Goal: Information Seeking & Learning: Learn about a topic

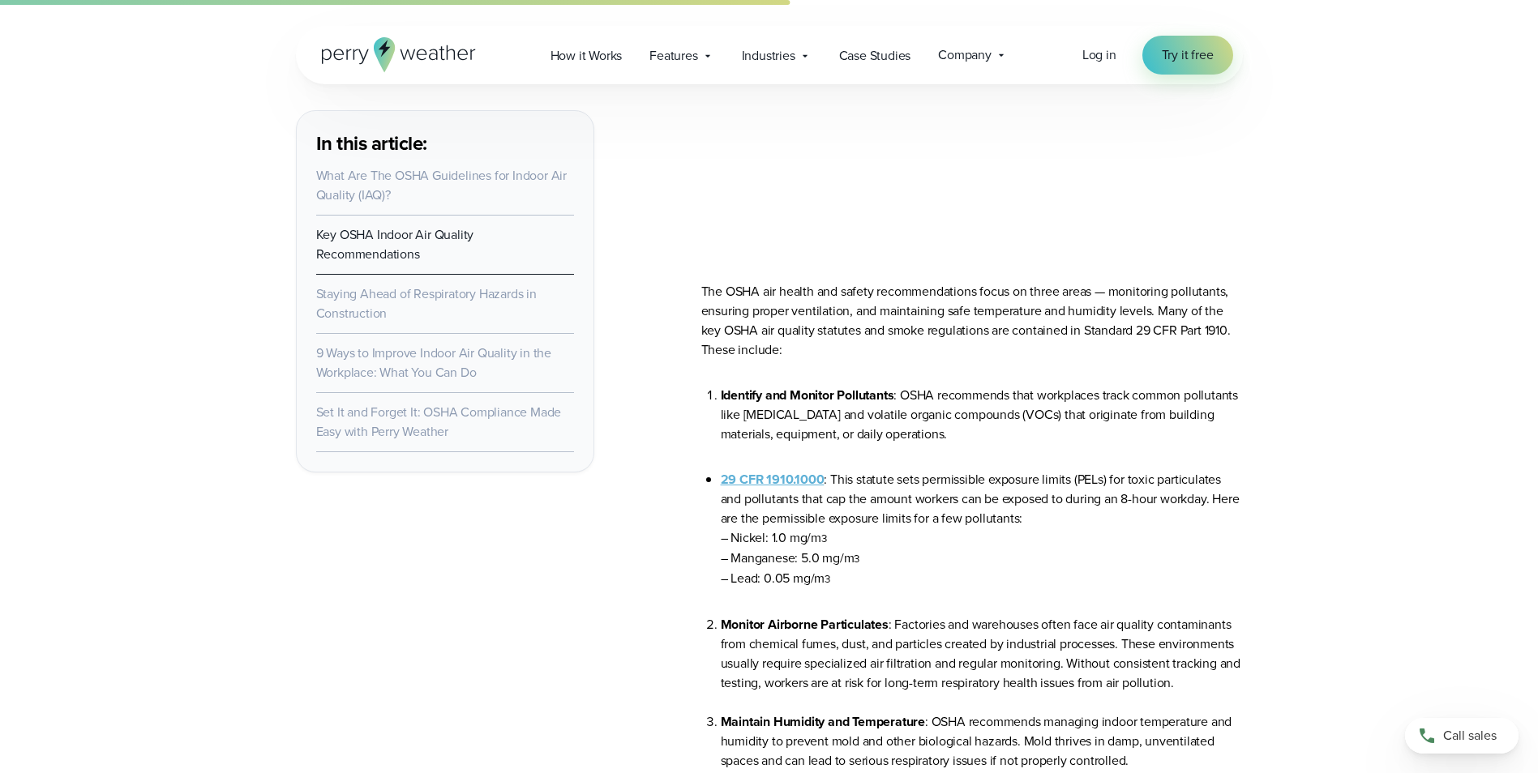
scroll to position [2413, 0]
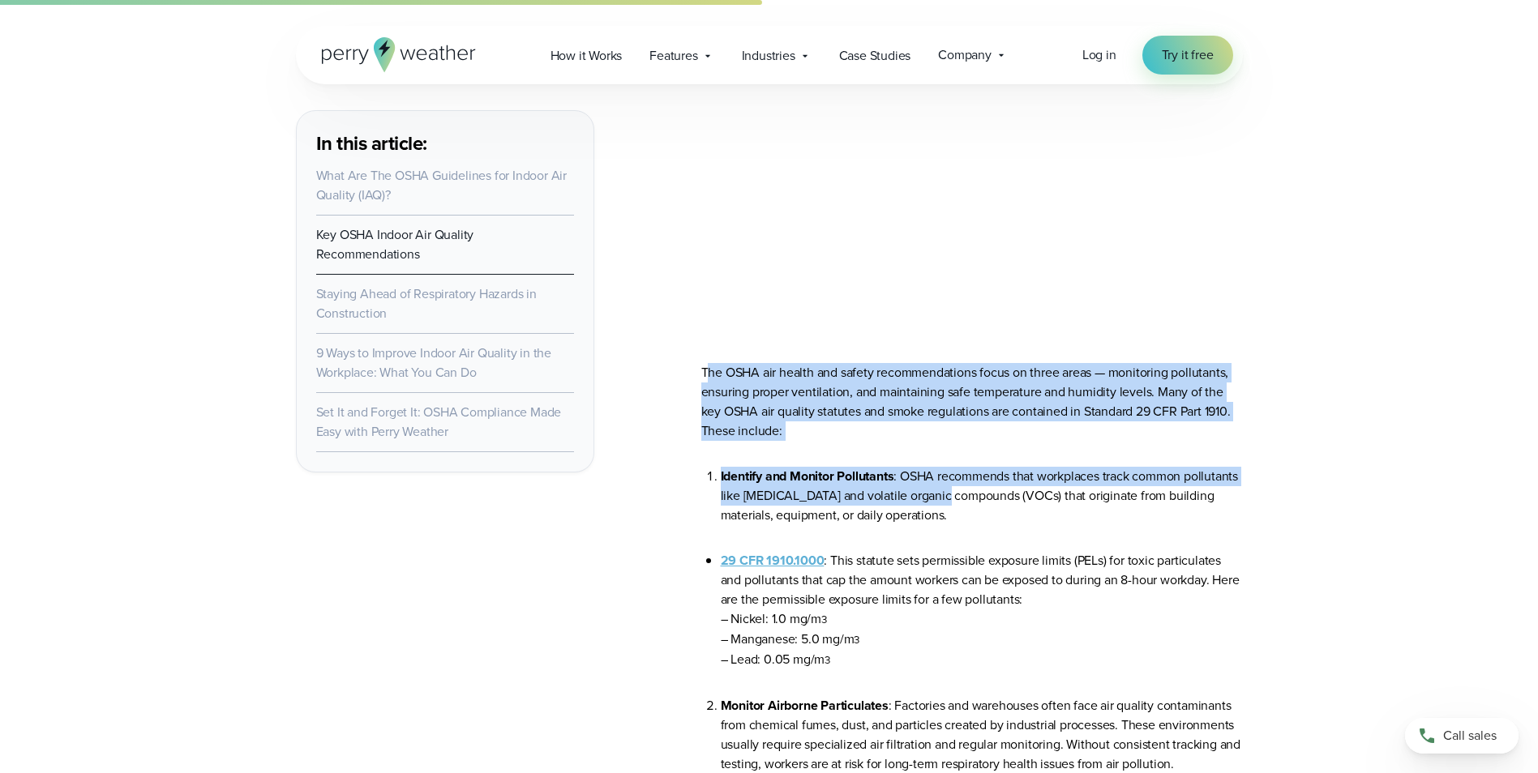
drag, startPoint x: 708, startPoint y: 375, endPoint x: 1000, endPoint y: 506, distance: 320.5
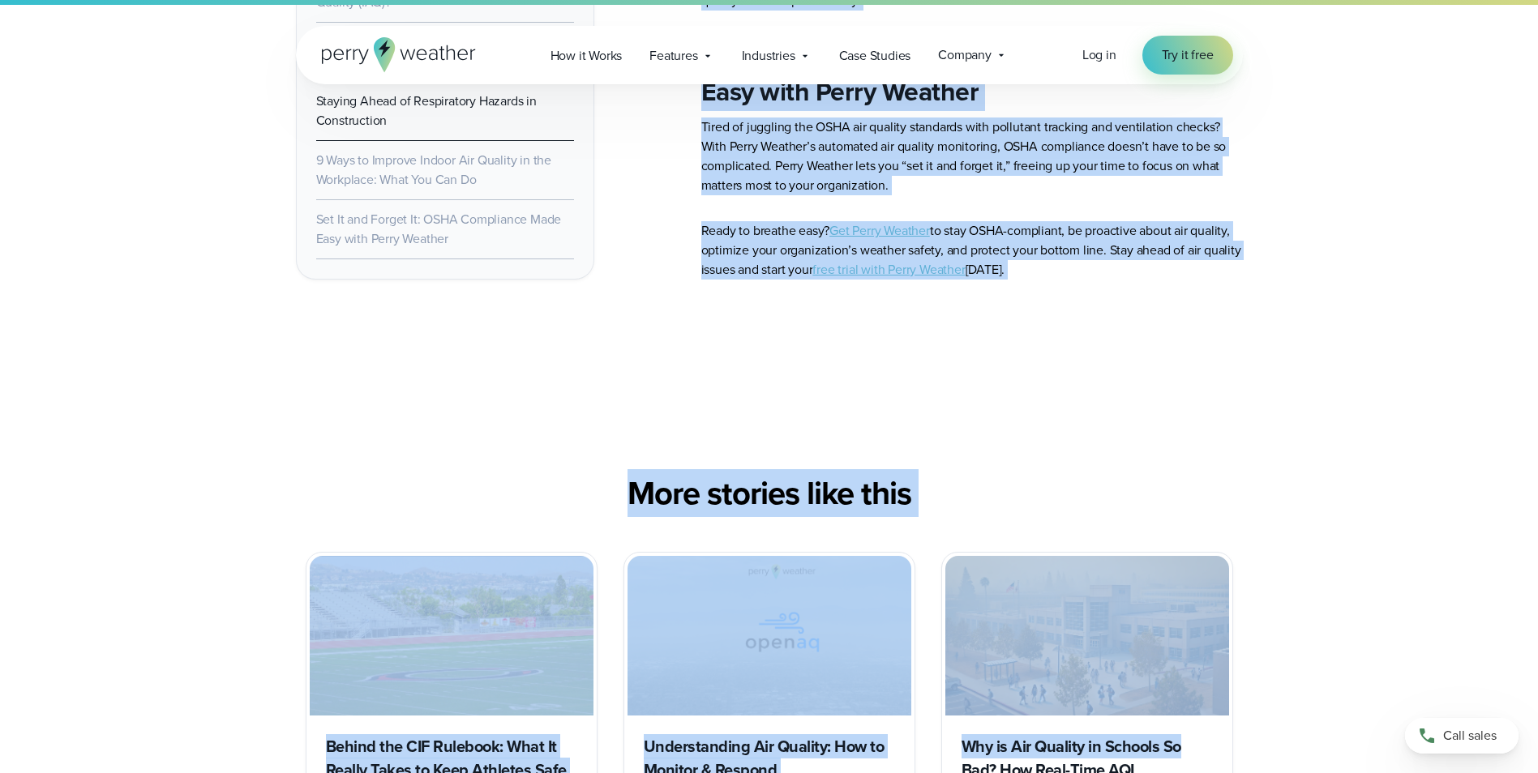
scroll to position [7910, 0]
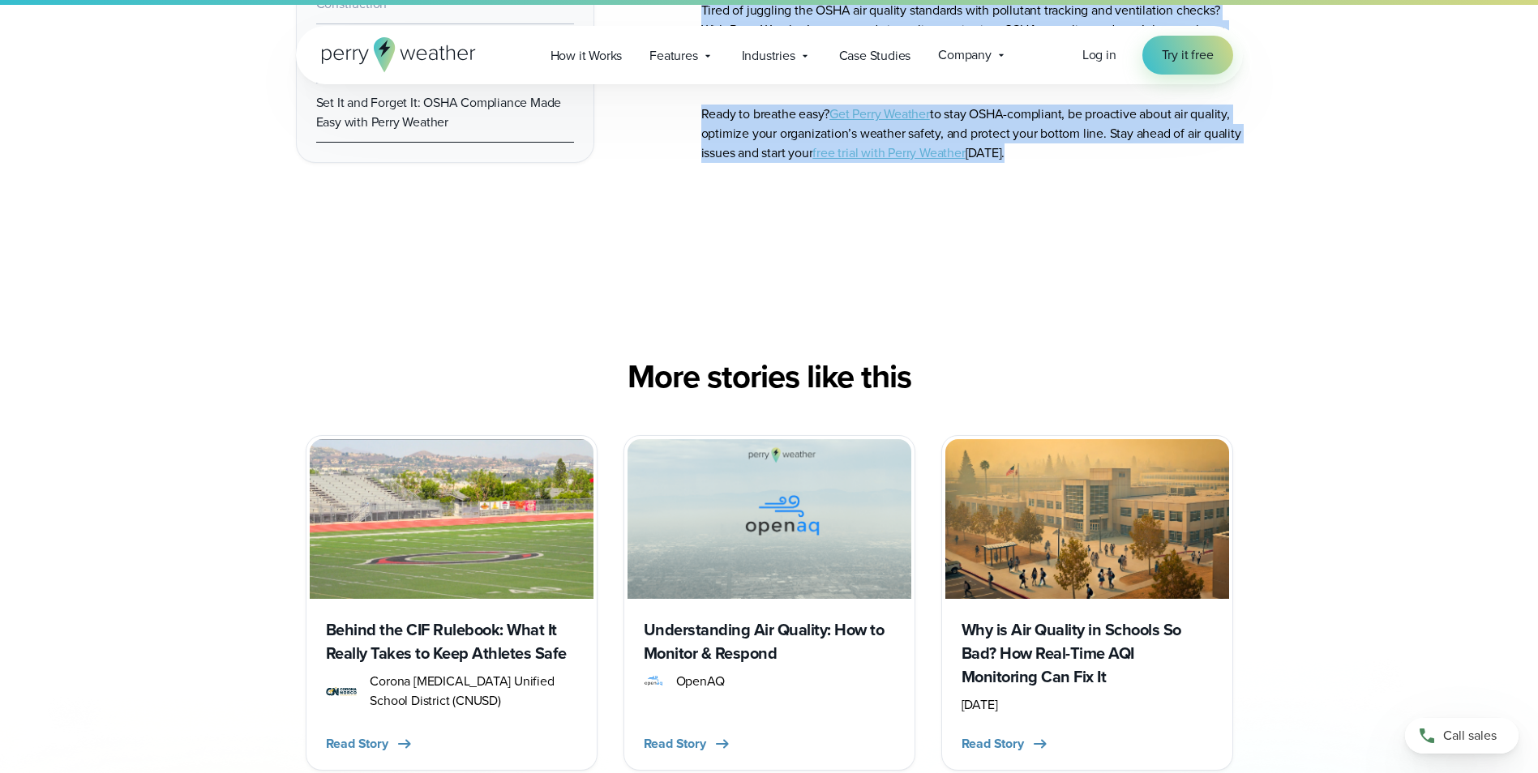
drag, startPoint x: 703, startPoint y: 379, endPoint x: 1075, endPoint y: 166, distance: 428.5
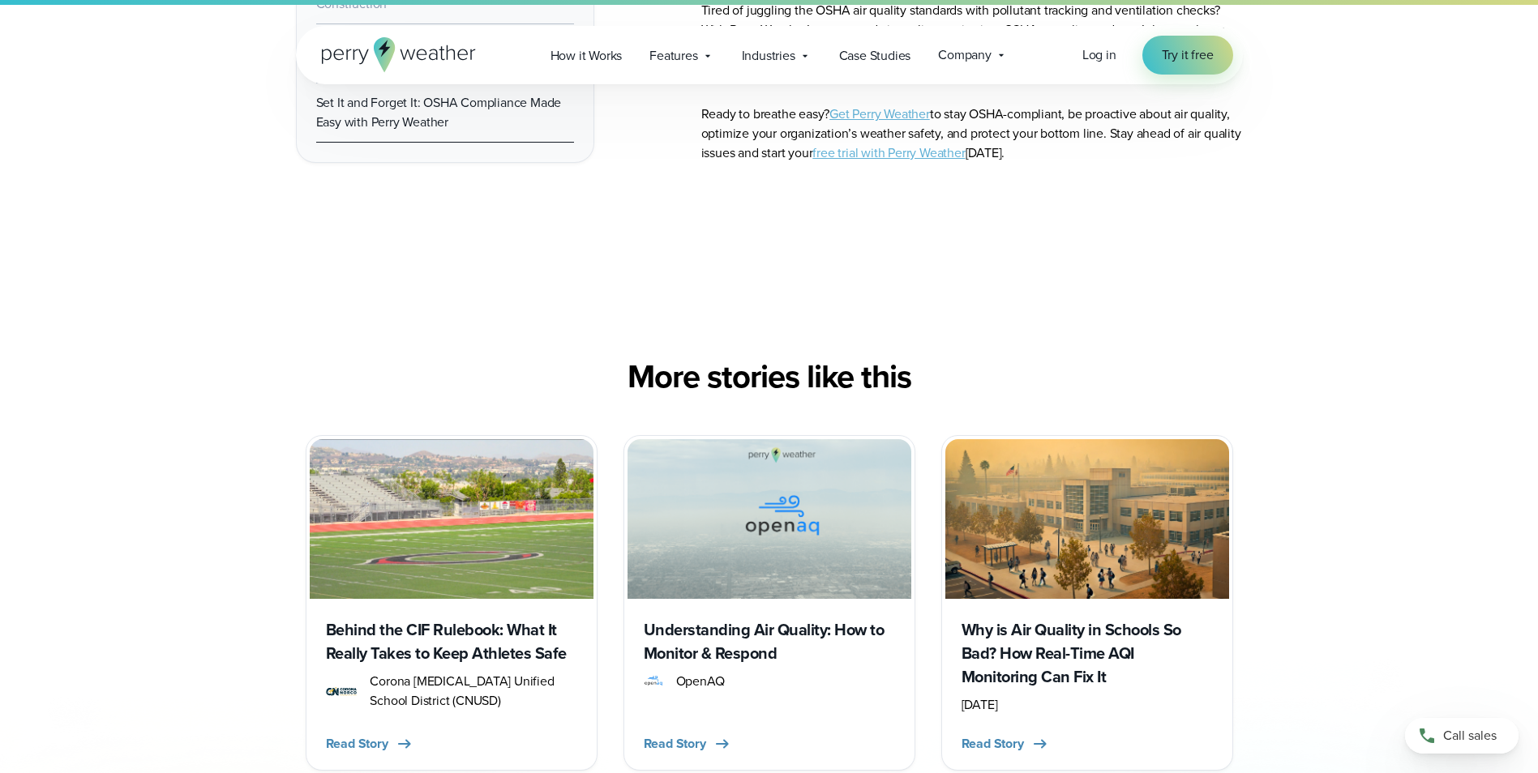
click at [1326, 465] on div "More stories like this Behind the CIF Rulebook: What It Really Takes to Keep At…" at bounding box center [769, 564] width 1167 height 413
click at [1322, 454] on div "More stories like this Behind the CIF Rulebook: What It Really Takes to Keep At…" at bounding box center [769, 564] width 1167 height 413
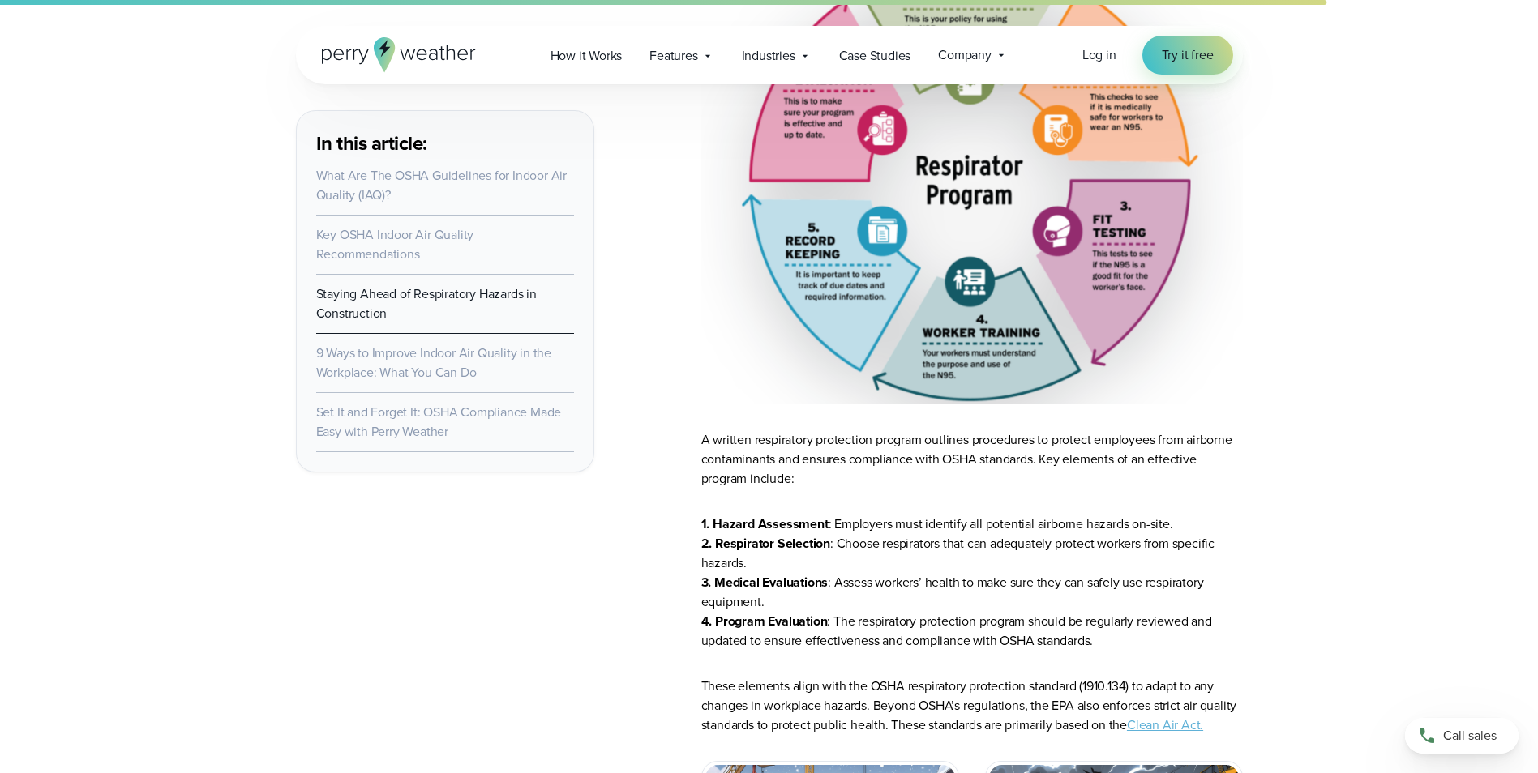
scroll to position [4342, 0]
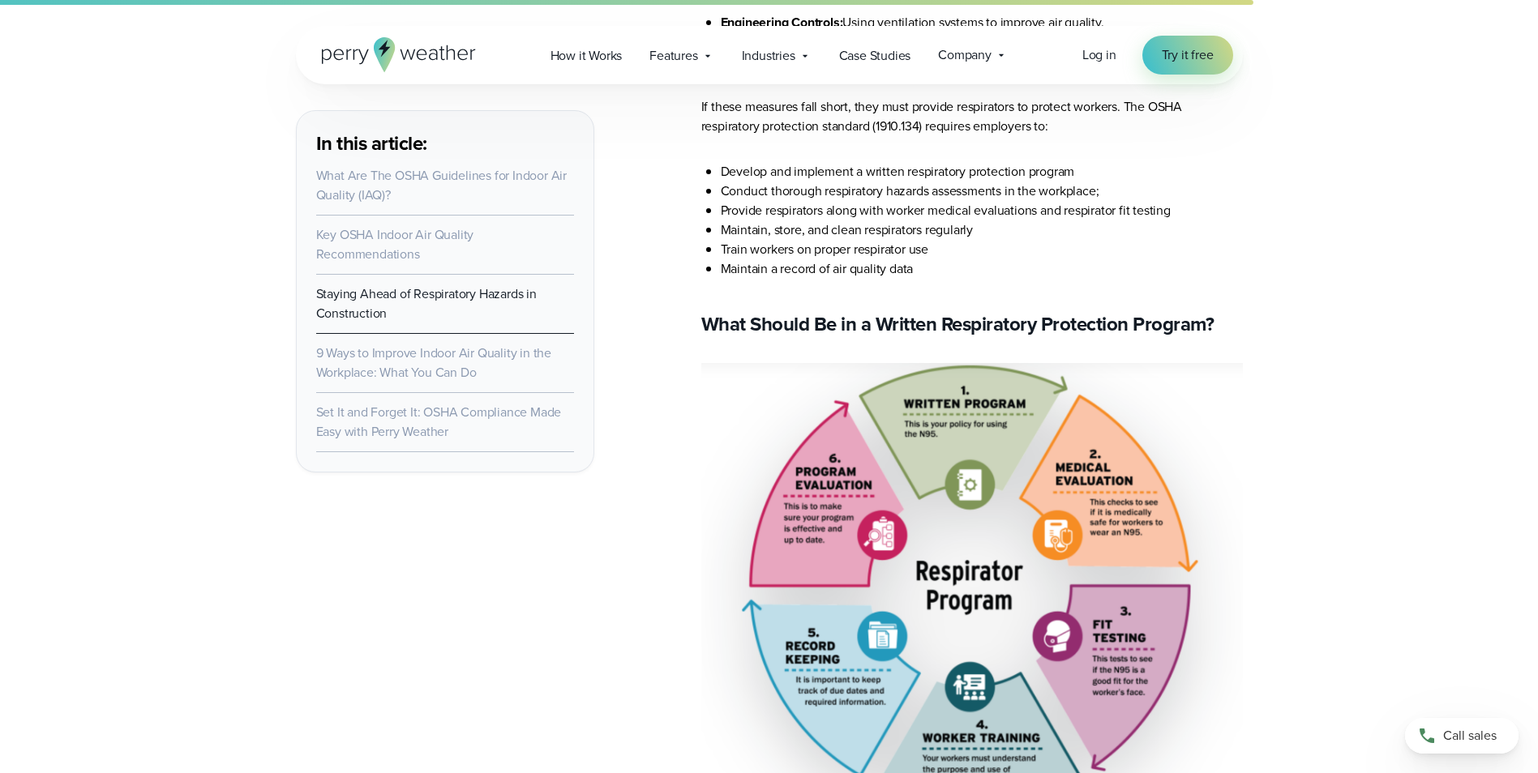
click at [987, 559] on img at bounding box center [972, 586] width 542 height 447
click at [1297, 469] on div "In this article: What Are The OSHA Guidelines for Indoor Air Quality (IAQ)? Key…" at bounding box center [769, 25] width 1167 height 7606
click at [1363, 516] on div "Blog OSHA Indoor Air Quality Recommendations: A Guide for Workplaces Published …" at bounding box center [769, 233] width 1538 height 9151
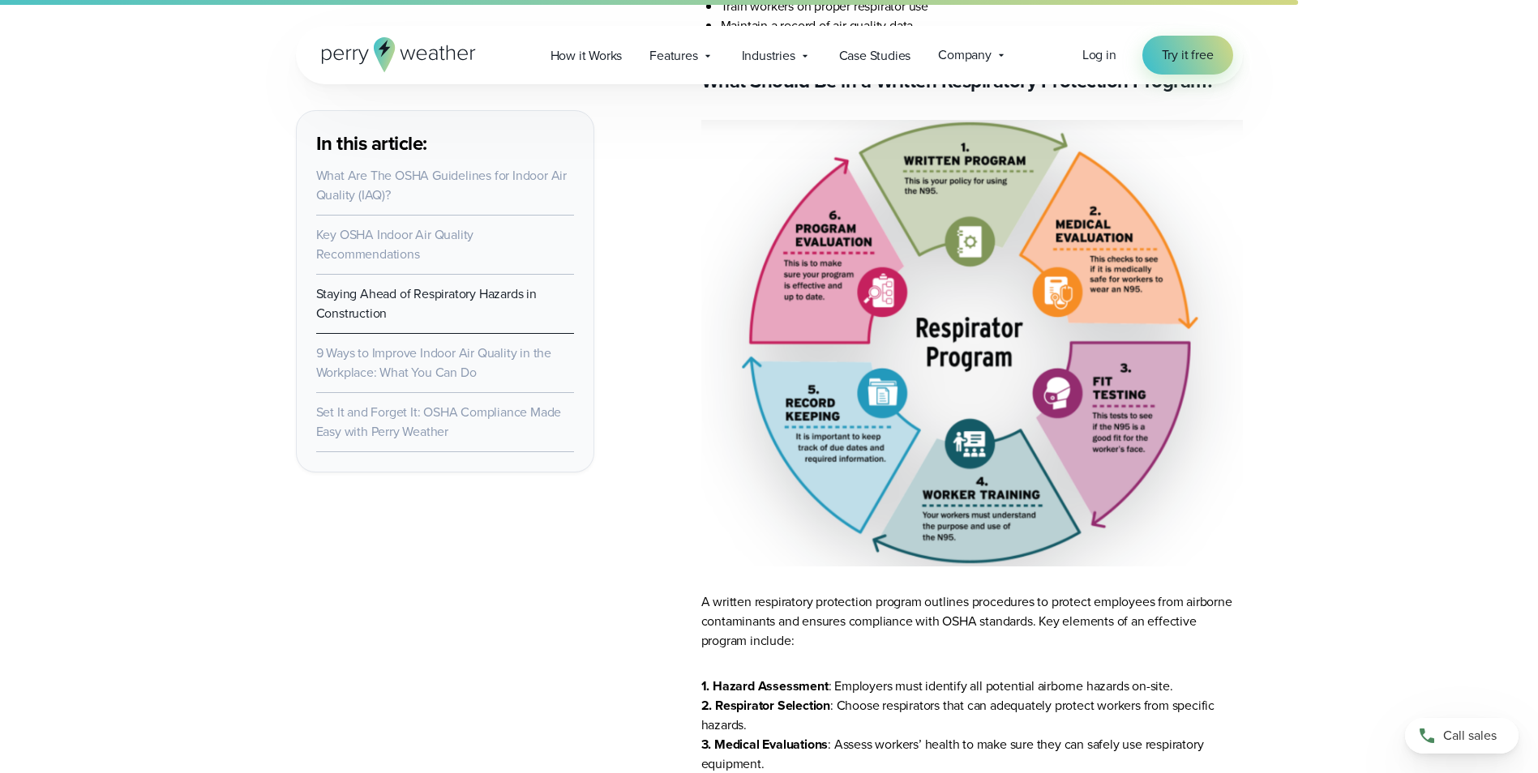
drag, startPoint x: 1337, startPoint y: 392, endPoint x: 1305, endPoint y: 389, distance: 32.6
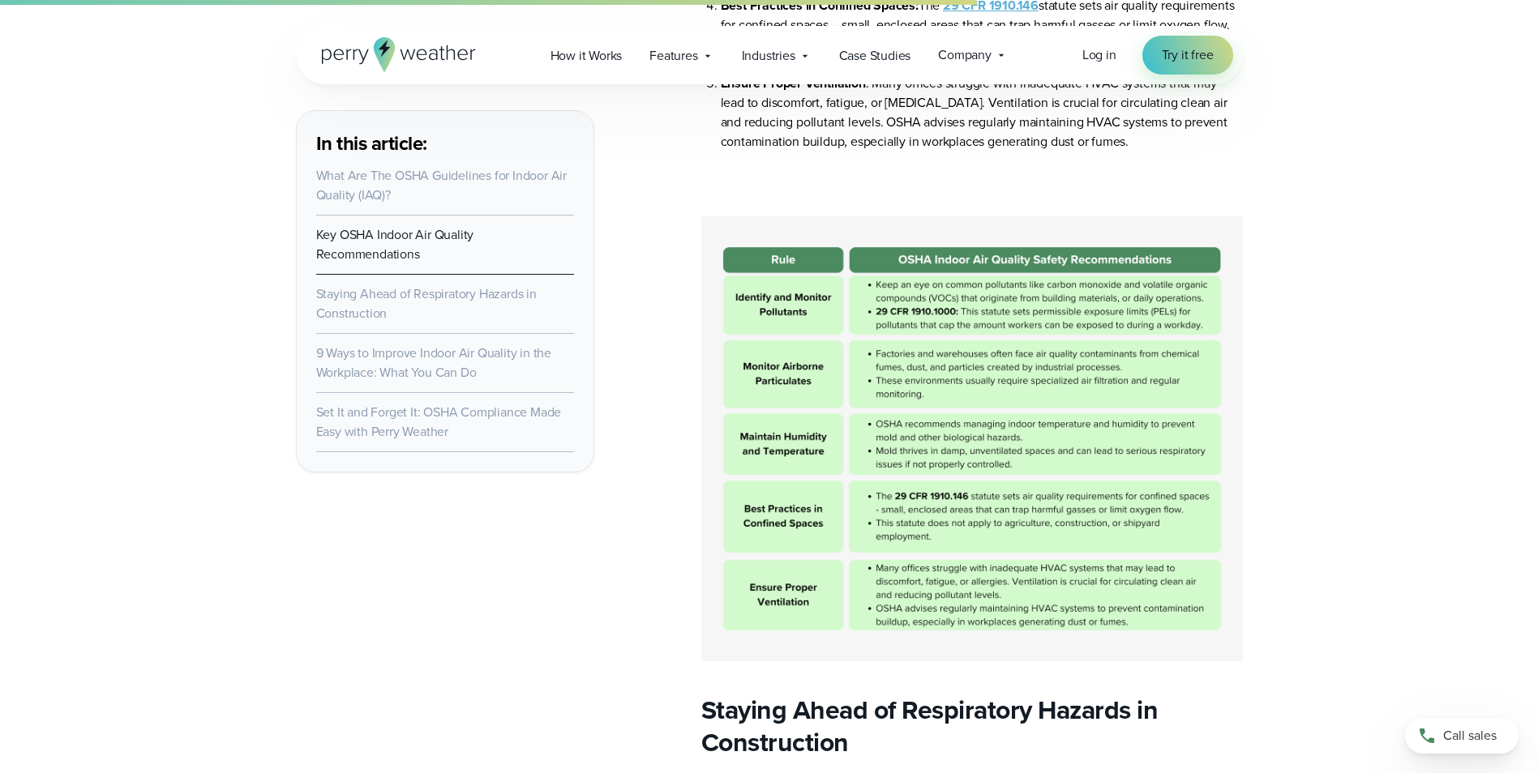
scroll to position [3369, 0]
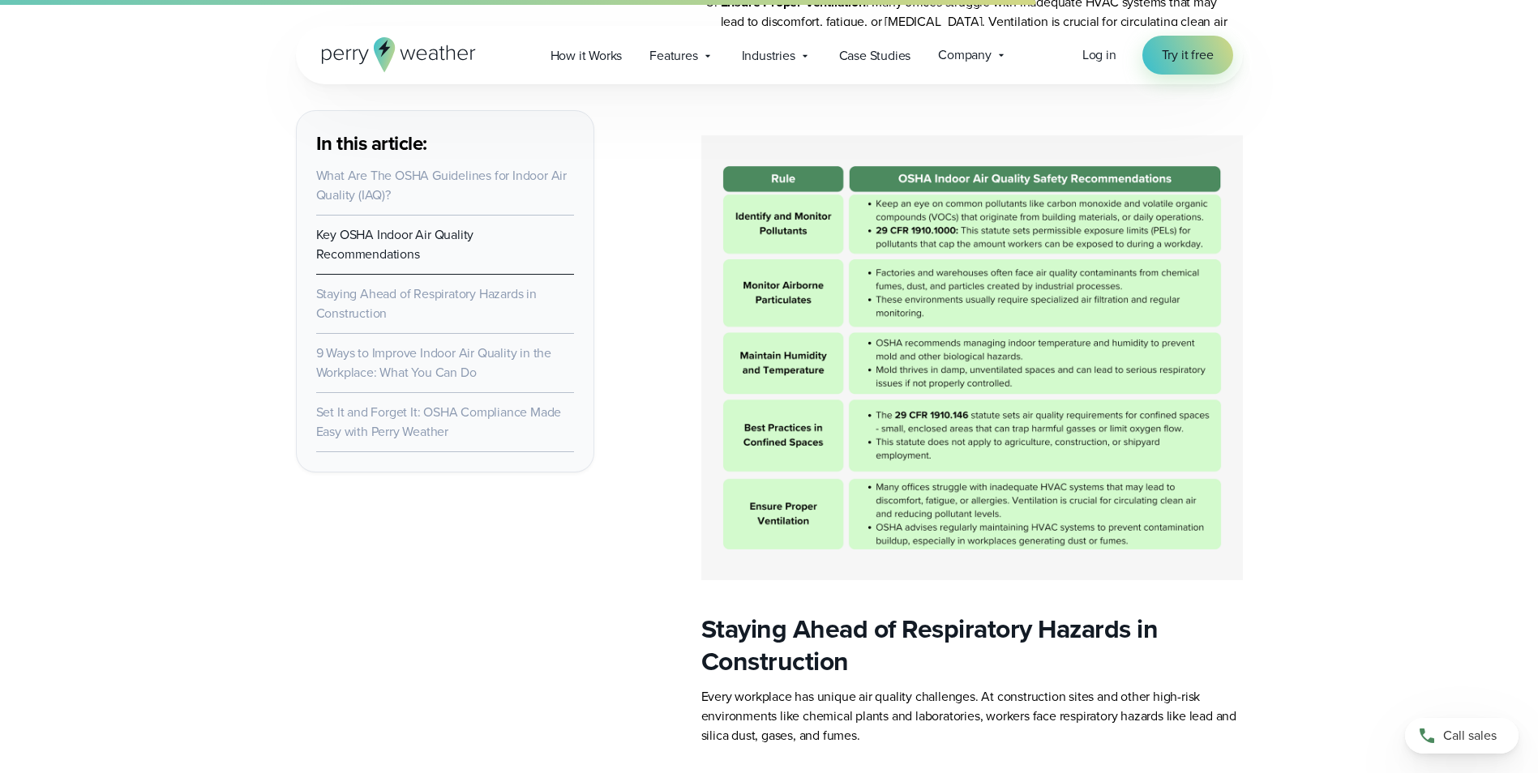
click at [933, 422] on img at bounding box center [972, 357] width 542 height 445
drag, startPoint x: 1403, startPoint y: 487, endPoint x: 1384, endPoint y: 490, distance: 18.8
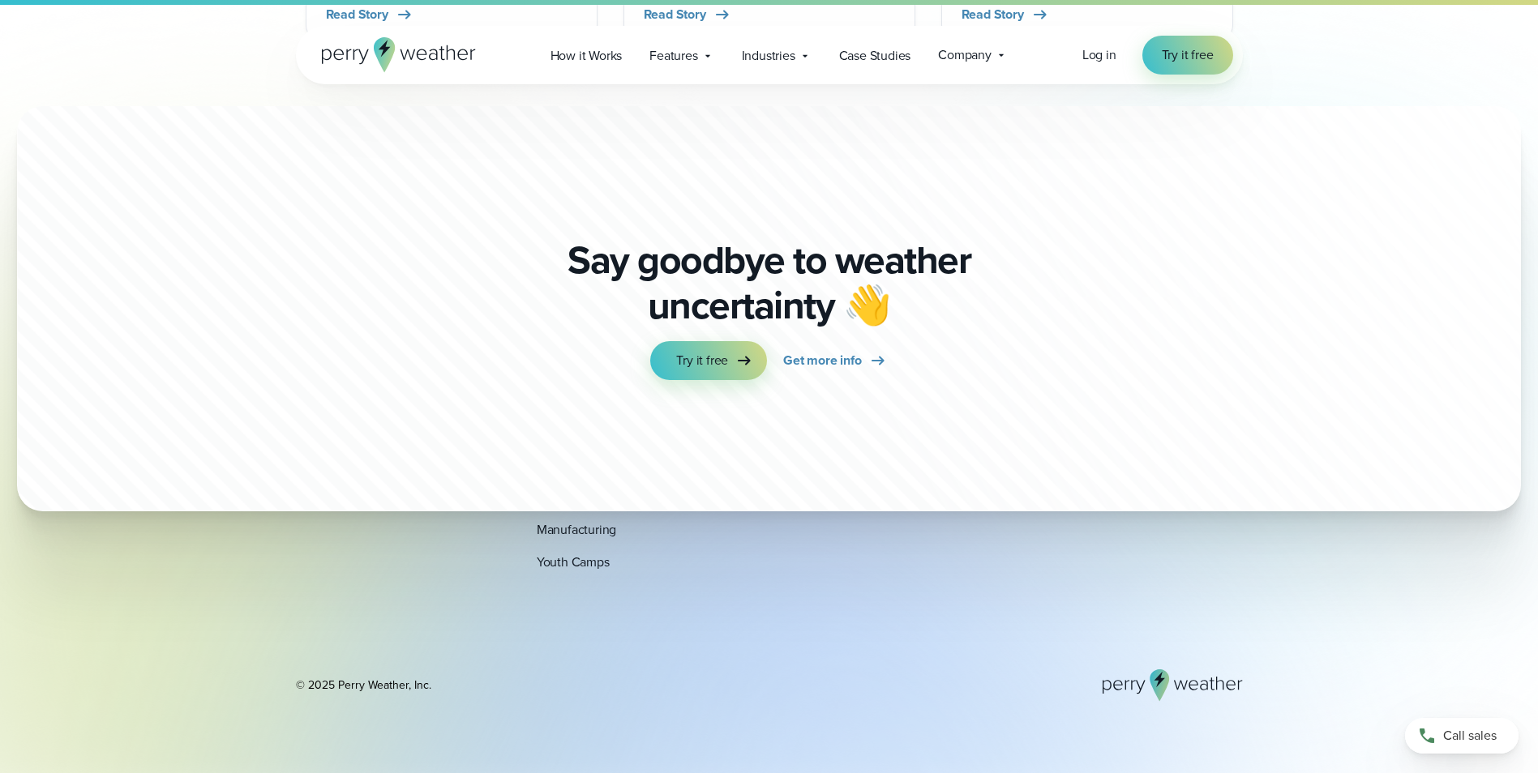
scroll to position [8933, 0]
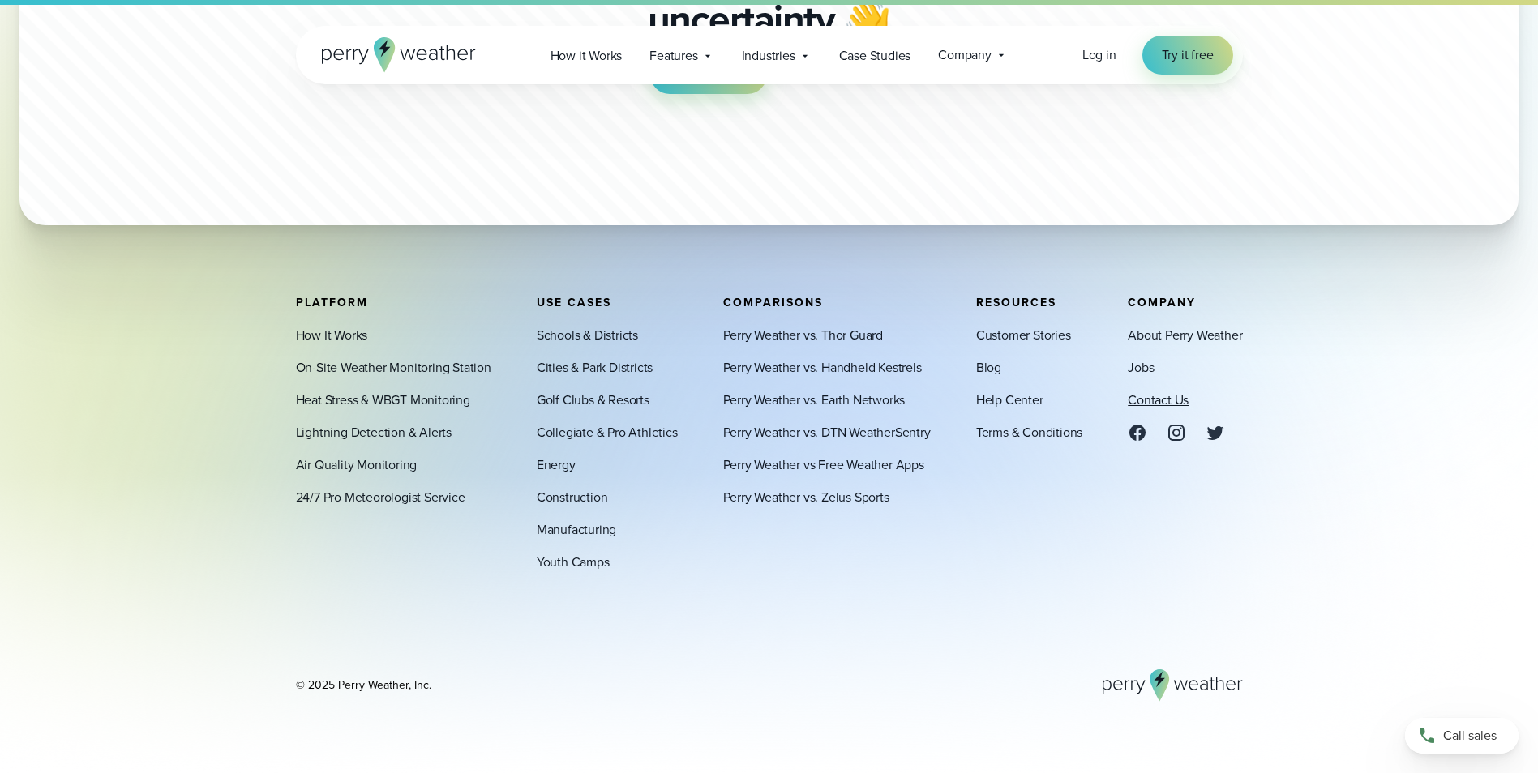
click at [1170, 403] on link "Contact Us" at bounding box center [1158, 400] width 61 height 19
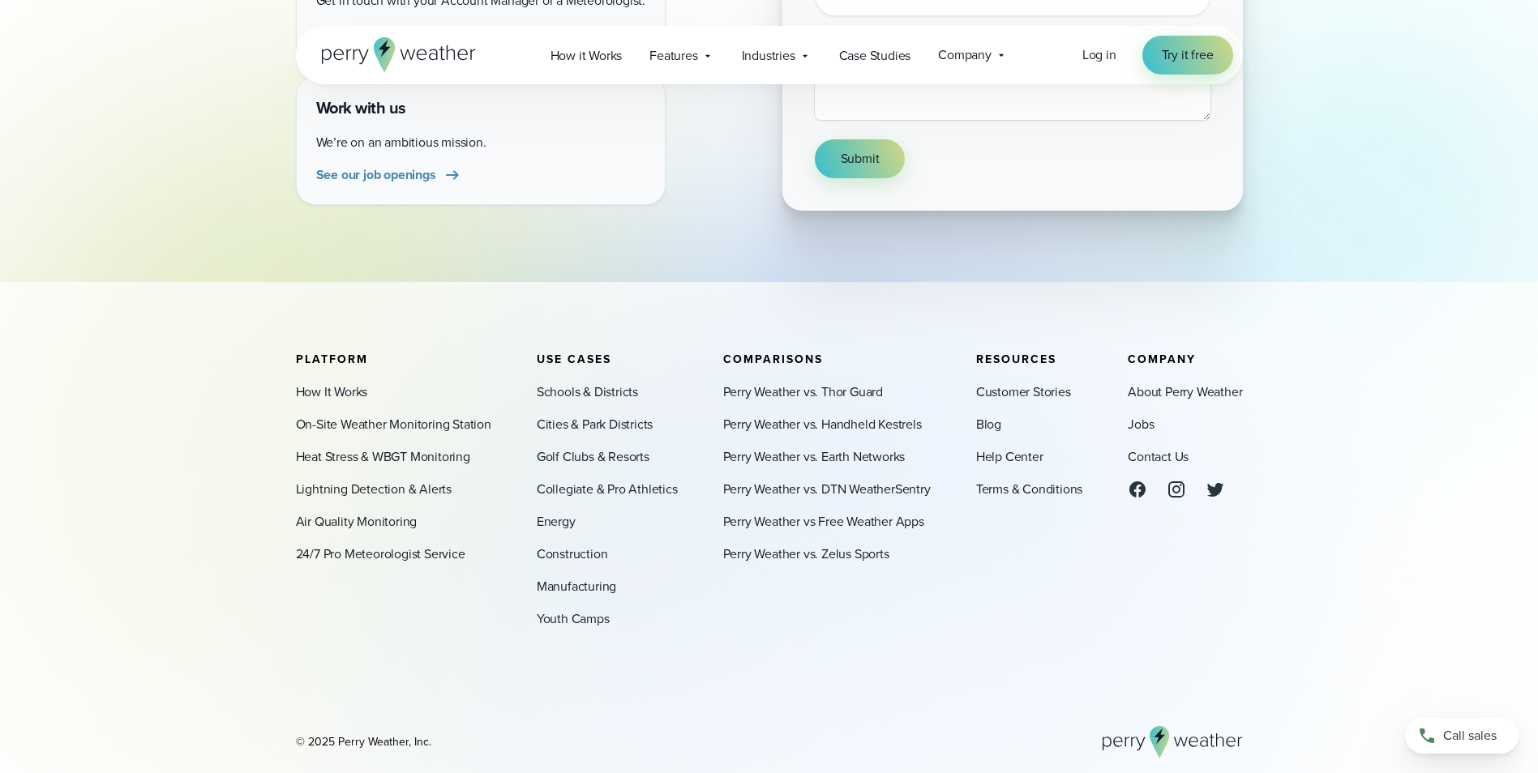
scroll to position [628, 0]
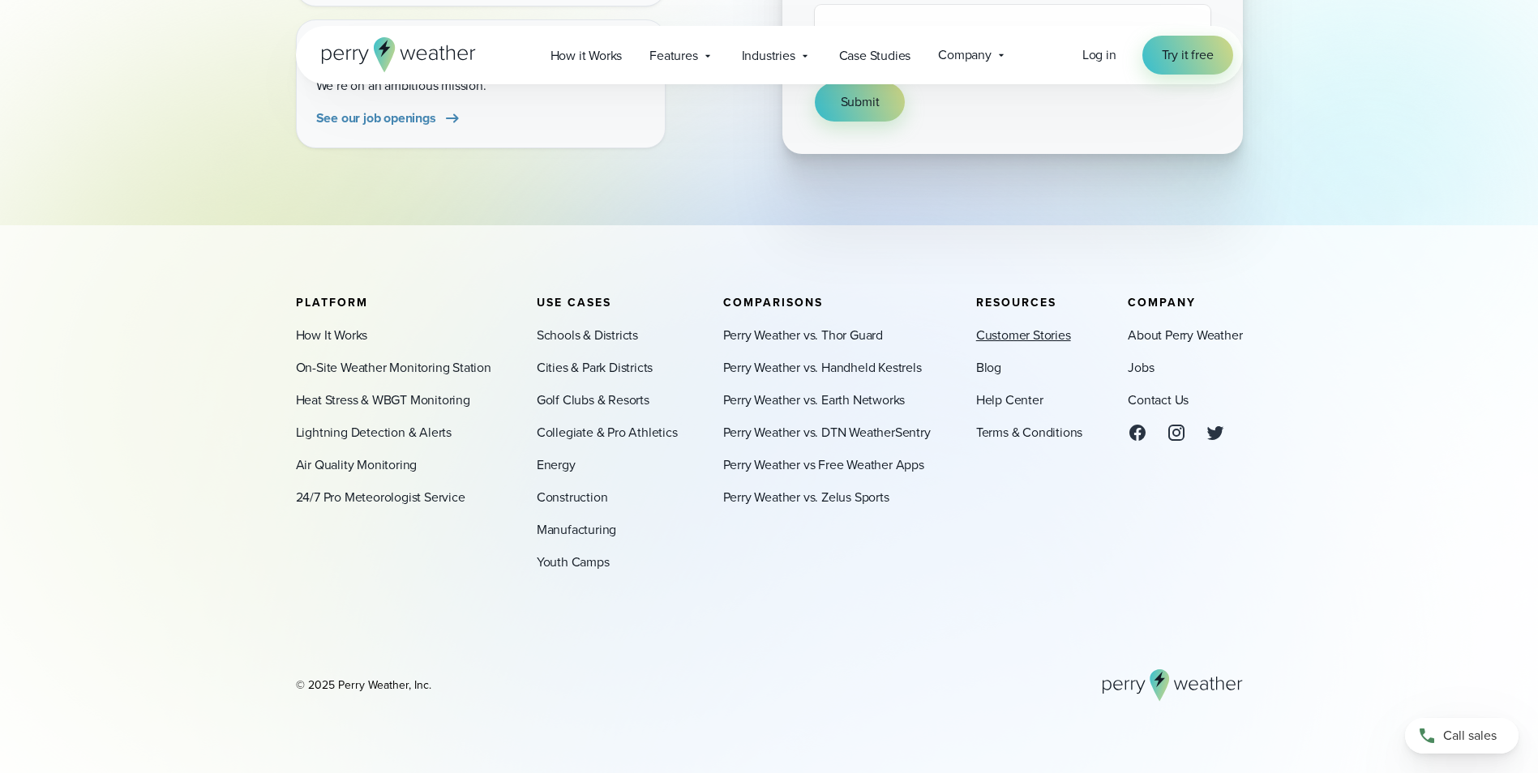
click at [1031, 334] on link "Customer Stories" at bounding box center [1023, 335] width 95 height 19
